Goal: Navigation & Orientation: Find specific page/section

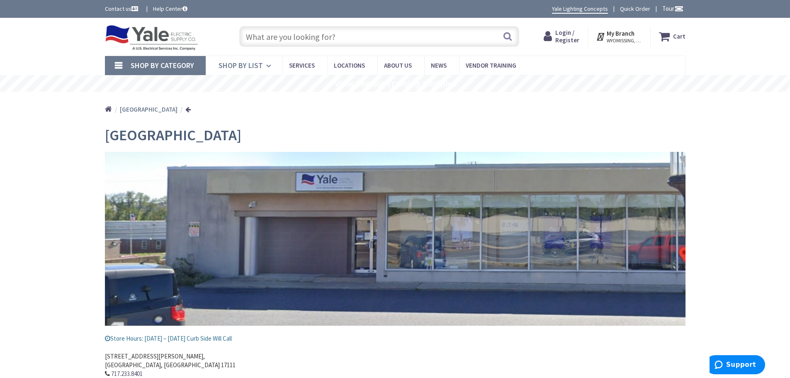
click at [260, 66] on span "Shop By List" at bounding box center [241, 66] width 44 height 10
click at [111, 63] on link "Shop By Category" at bounding box center [155, 65] width 101 height 19
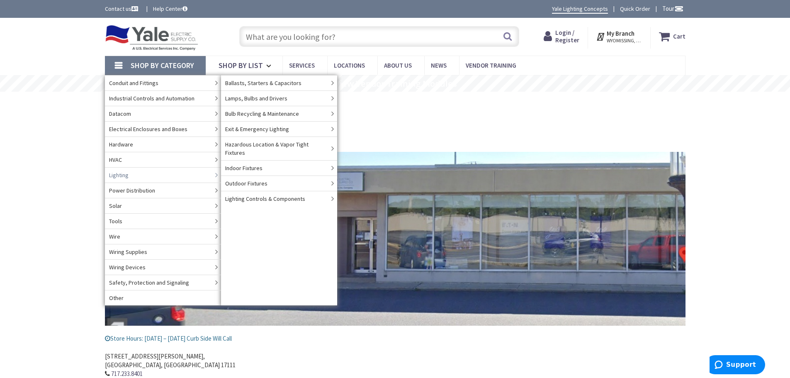
click at [125, 174] on span "Lighting" at bounding box center [118, 175] width 19 height 8
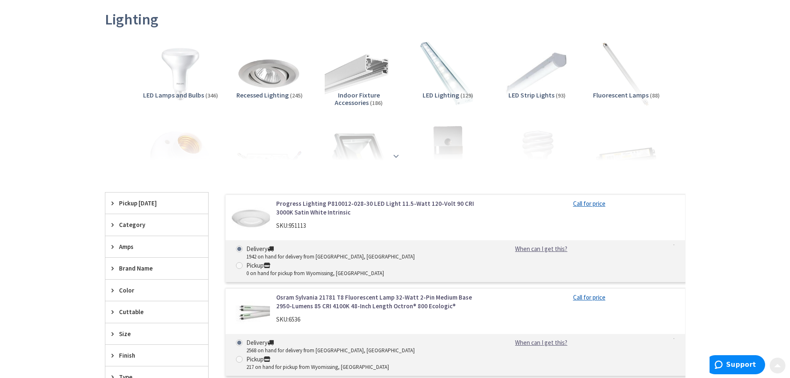
scroll to position [124, 0]
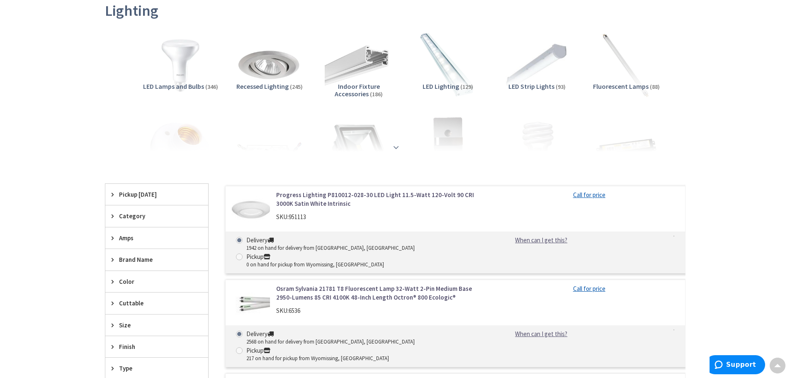
click at [396, 146] on strong at bounding box center [396, 147] width 10 height 9
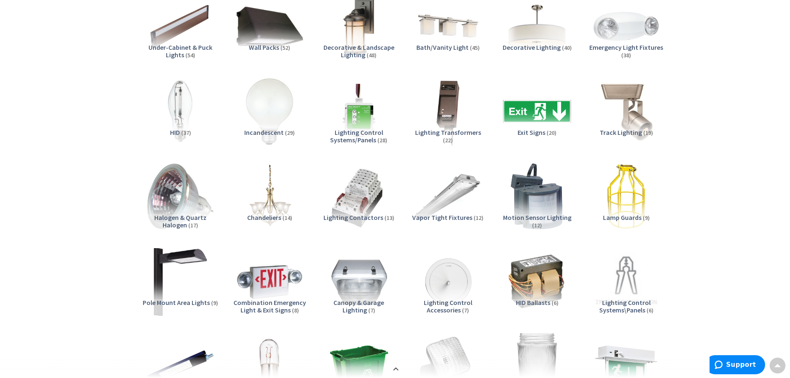
scroll to position [332, 0]
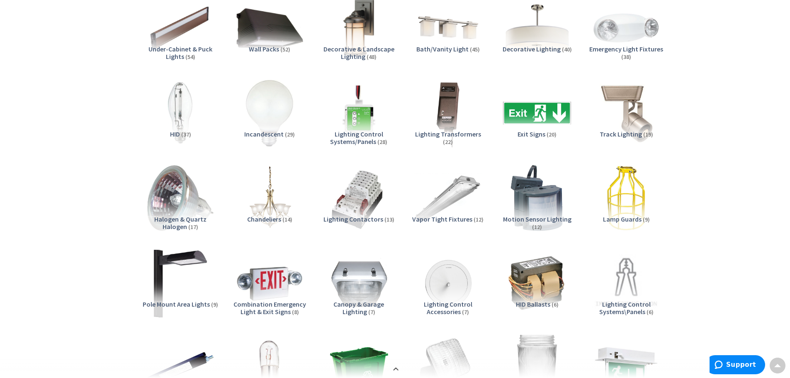
click at [547, 44] on img at bounding box center [536, 27] width 75 height 75
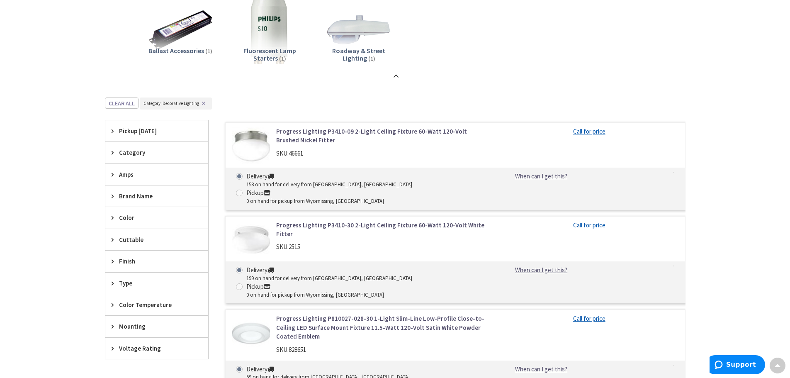
scroll to position [855, 0]
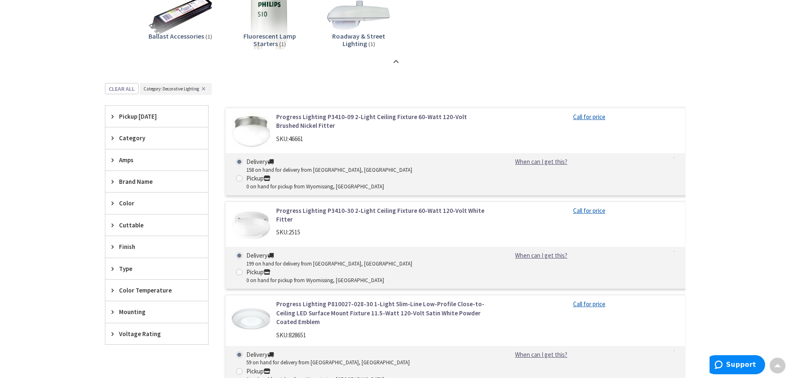
click at [112, 268] on icon at bounding box center [115, 269] width 6 height 6
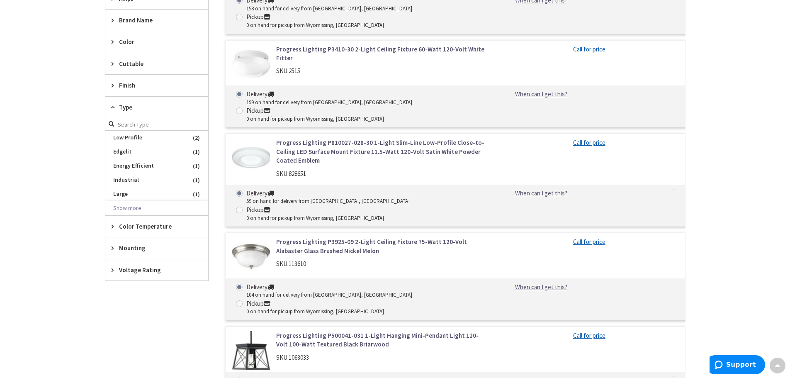
scroll to position [1021, 0]
